Goal: Check status: Check status

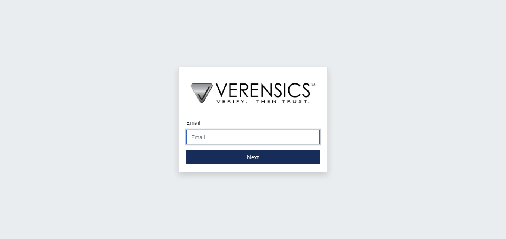
click at [252, 134] on input "Email" at bounding box center [252, 137] width 133 height 14
type input "[PERSON_NAME][EMAIL_ADDRESS][PERSON_NAME][DOMAIN_NAME]"
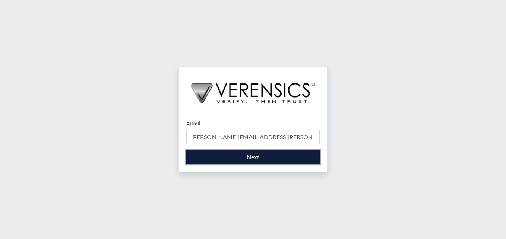
click at [241, 161] on button "Next" at bounding box center [252, 157] width 133 height 14
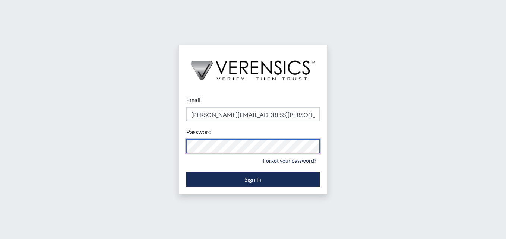
click at [110, 133] on div "Email [PERSON_NAME][EMAIL_ADDRESS][PERSON_NAME][DOMAIN_NAME] Please provide you…" at bounding box center [253, 119] width 506 height 239
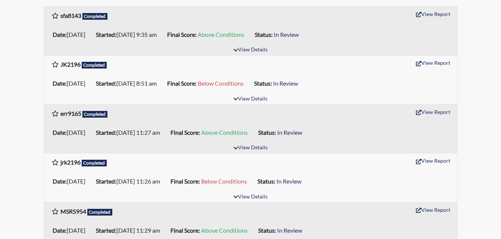
scroll to position [149, 0]
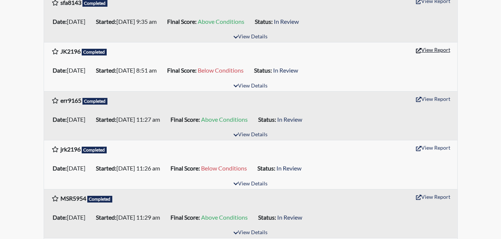
click at [440, 53] on button "View Report" at bounding box center [432, 50] width 41 height 12
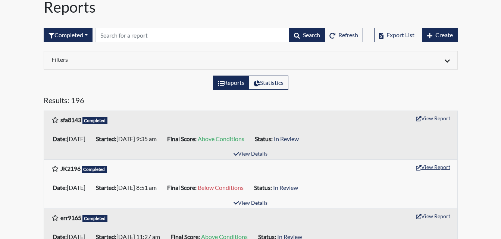
scroll to position [0, 0]
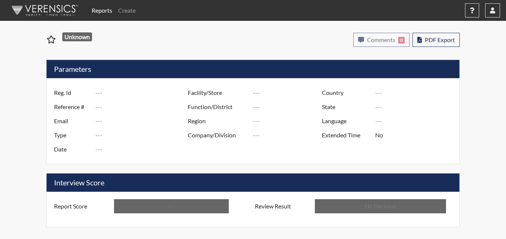
type input "JK2196"
type input "51475"
type input "---"
type input "Corrections Pre-Employment"
type input "[DATE]"
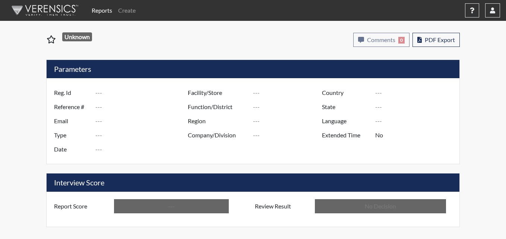
type input "Metro Re-Entry Facility"
type input "[GEOGRAPHIC_DATA]"
type input "[US_STATE]"
type input "English"
type input "Below Conditions"
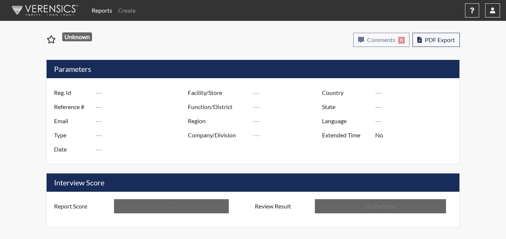
type input "In Review"
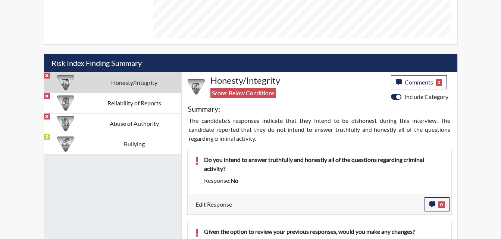
scroll to position [410, 0]
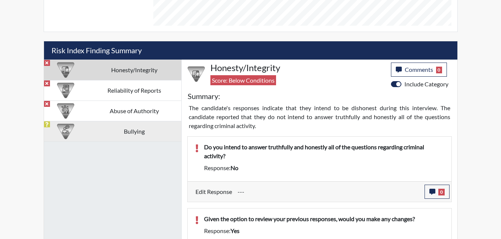
click at [136, 136] on td "Bullying" at bounding box center [134, 131] width 94 height 21
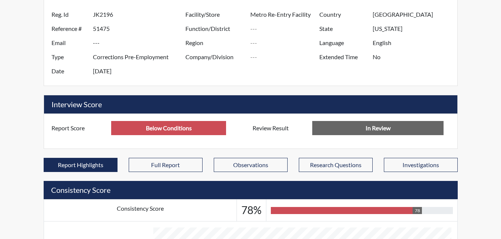
scroll to position [0, 0]
